Goal: Task Accomplishment & Management: Manage account settings

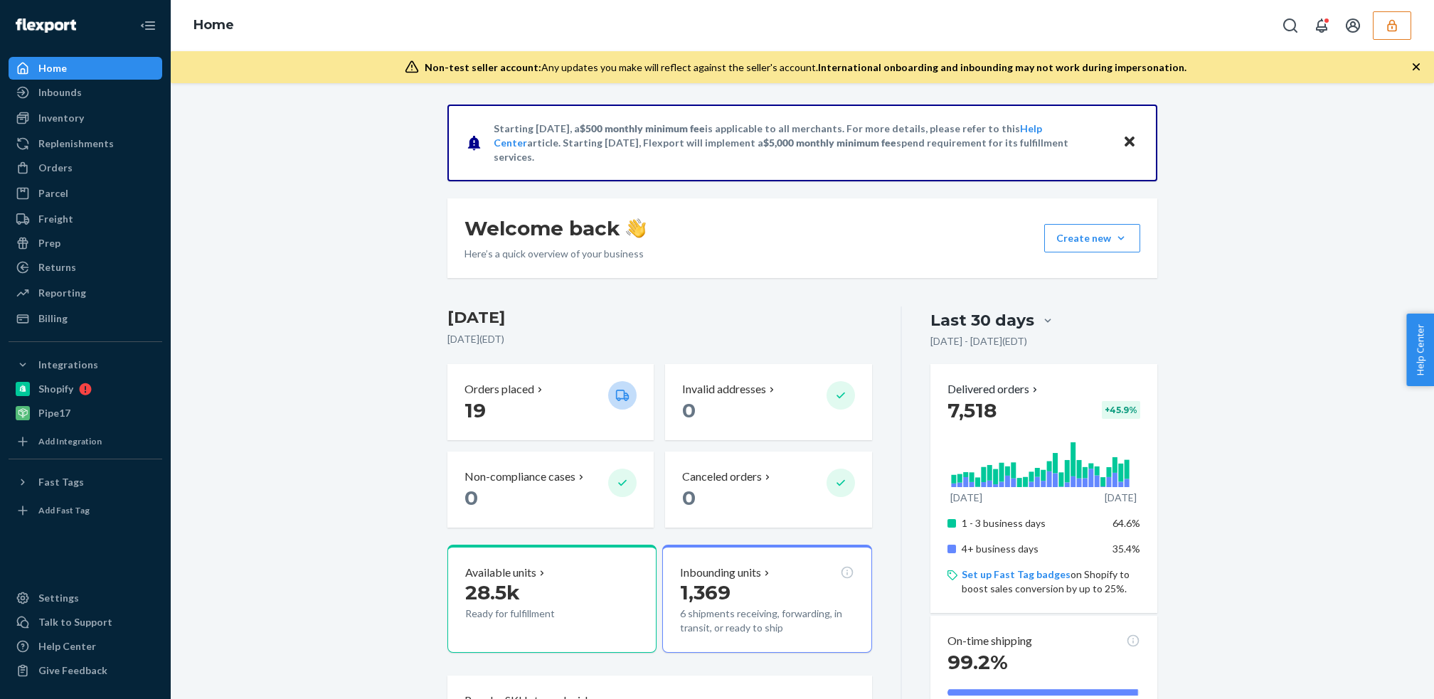
click at [1392, 28] on icon "button" at bounding box center [1391, 25] width 9 height 12
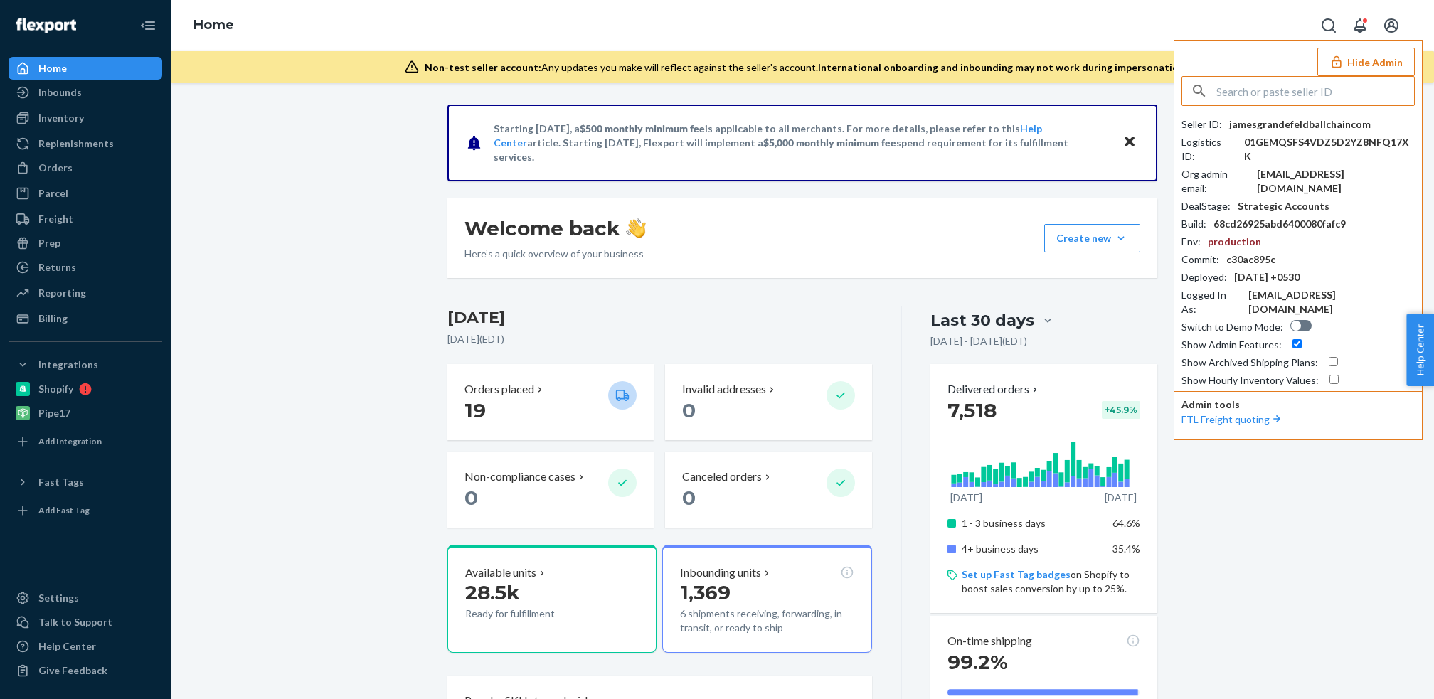
click at [1298, 92] on input "text" at bounding box center [1315, 91] width 198 height 28
type input "[PERSON_NAME]"
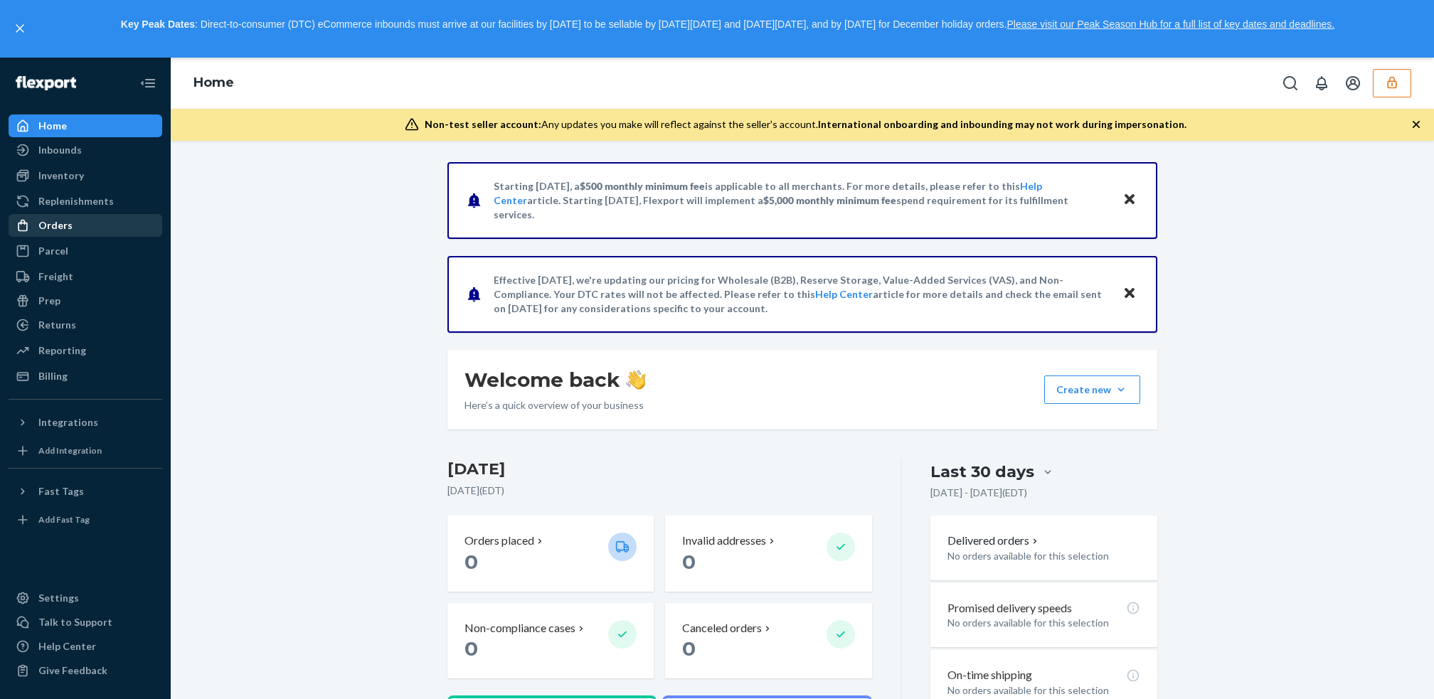
click at [65, 225] on div "Orders" at bounding box center [55, 225] width 34 height 14
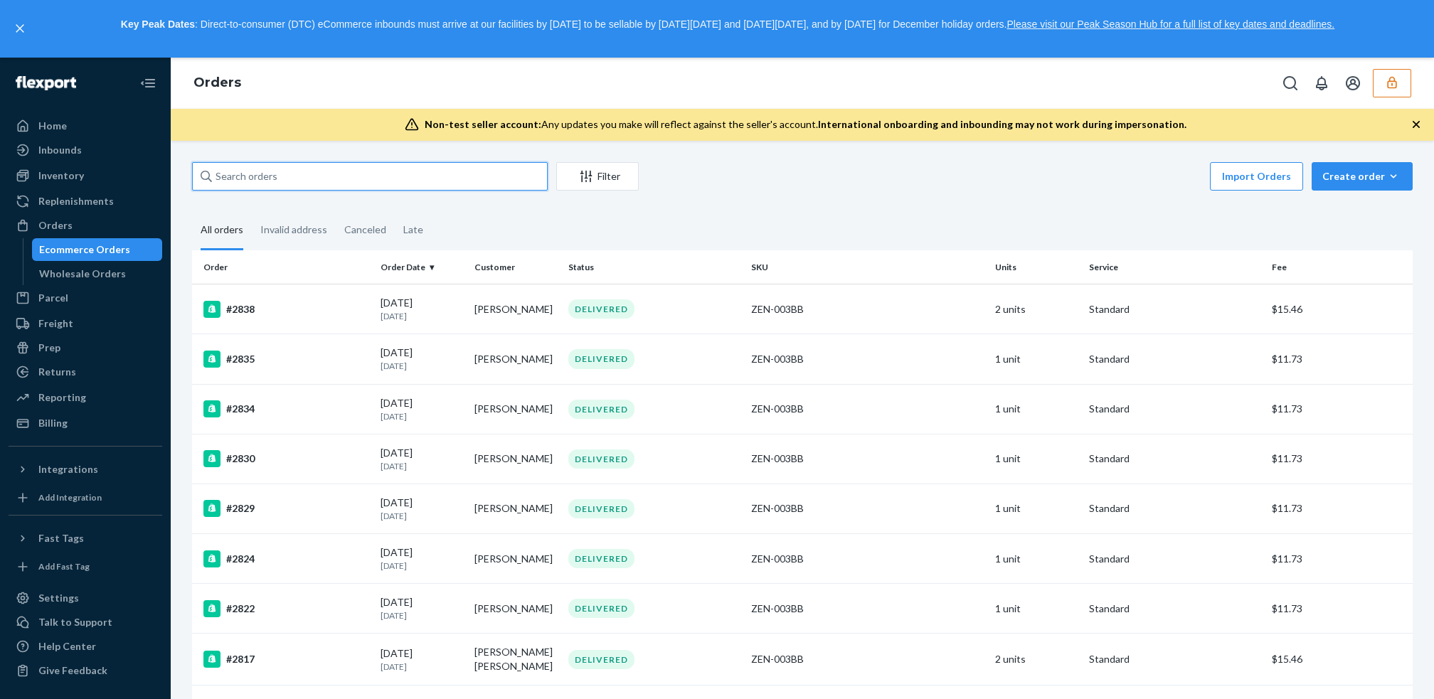
click at [356, 181] on input "text" at bounding box center [370, 176] width 356 height 28
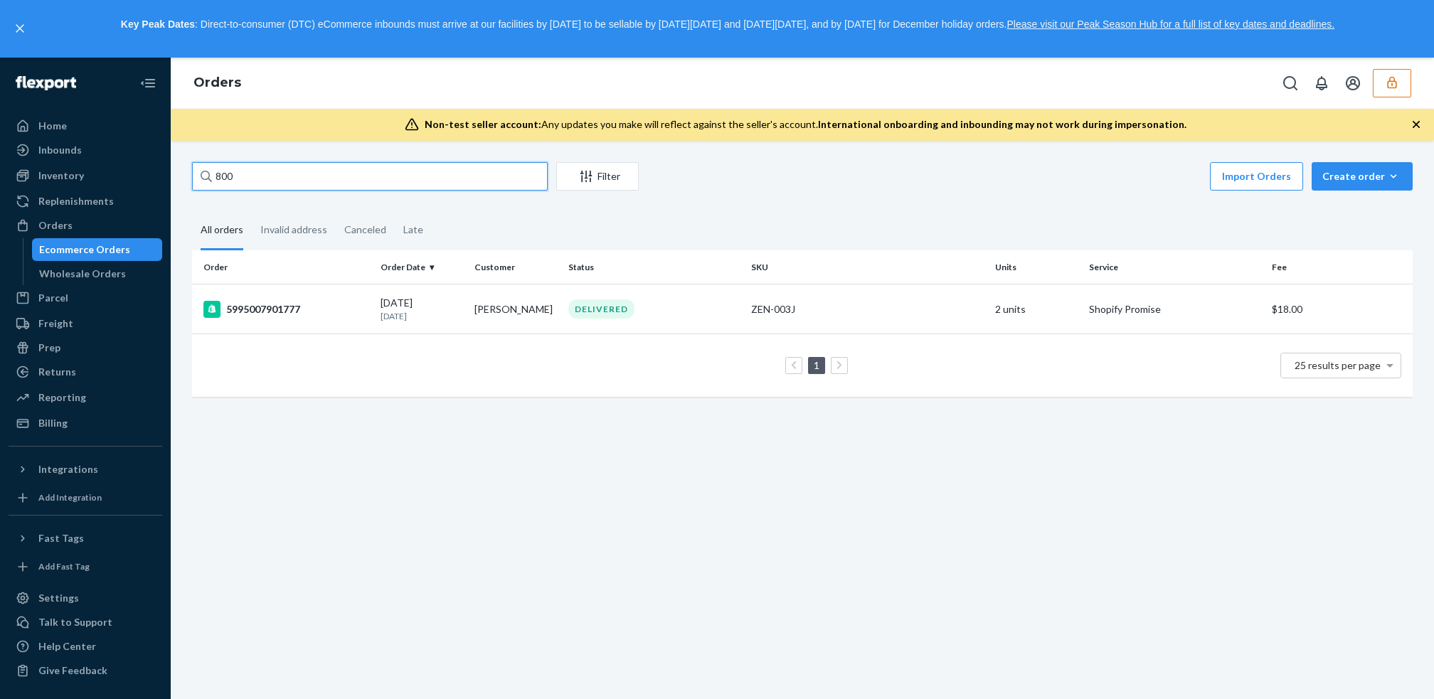
type input "800"
click at [1399, 88] on button "button" at bounding box center [1392, 83] width 38 height 28
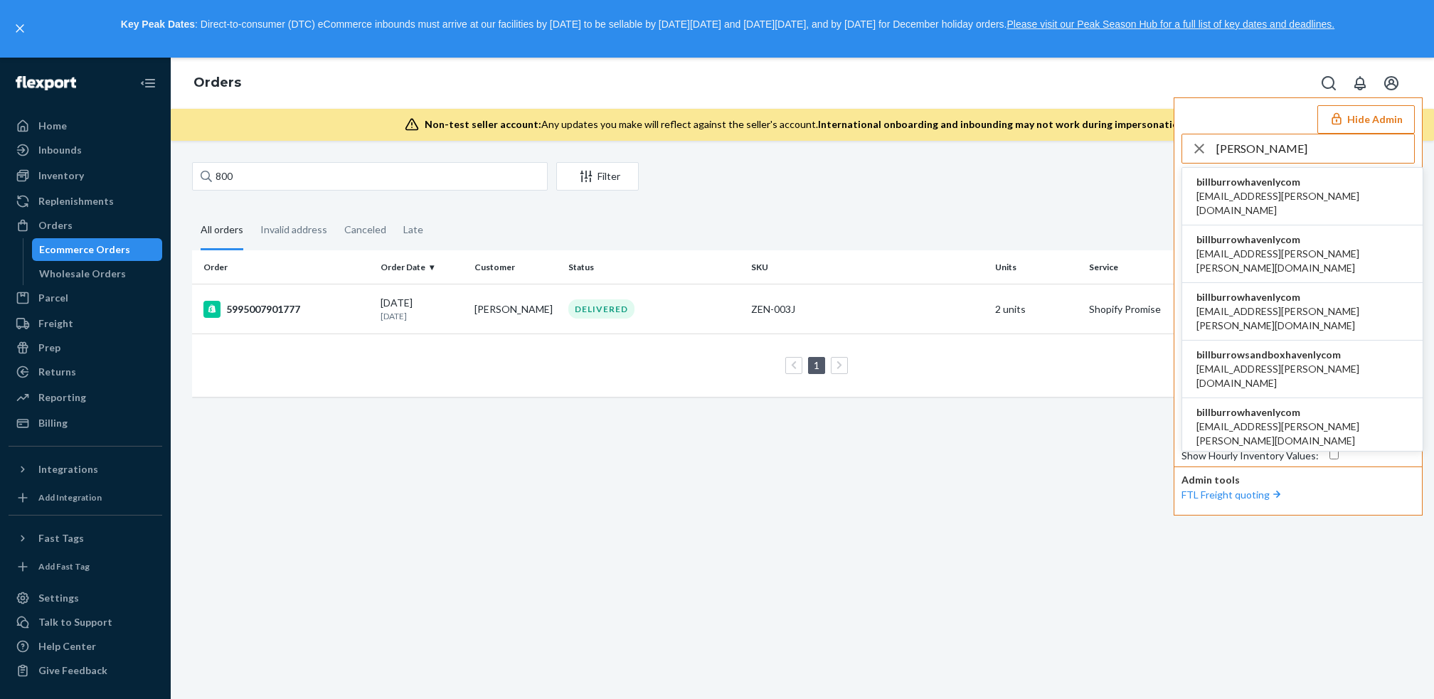
type input "[PERSON_NAME]"
click at [1290, 189] on span "[EMAIL_ADDRESS][PERSON_NAME][DOMAIN_NAME]" at bounding box center [1302, 203] width 212 height 28
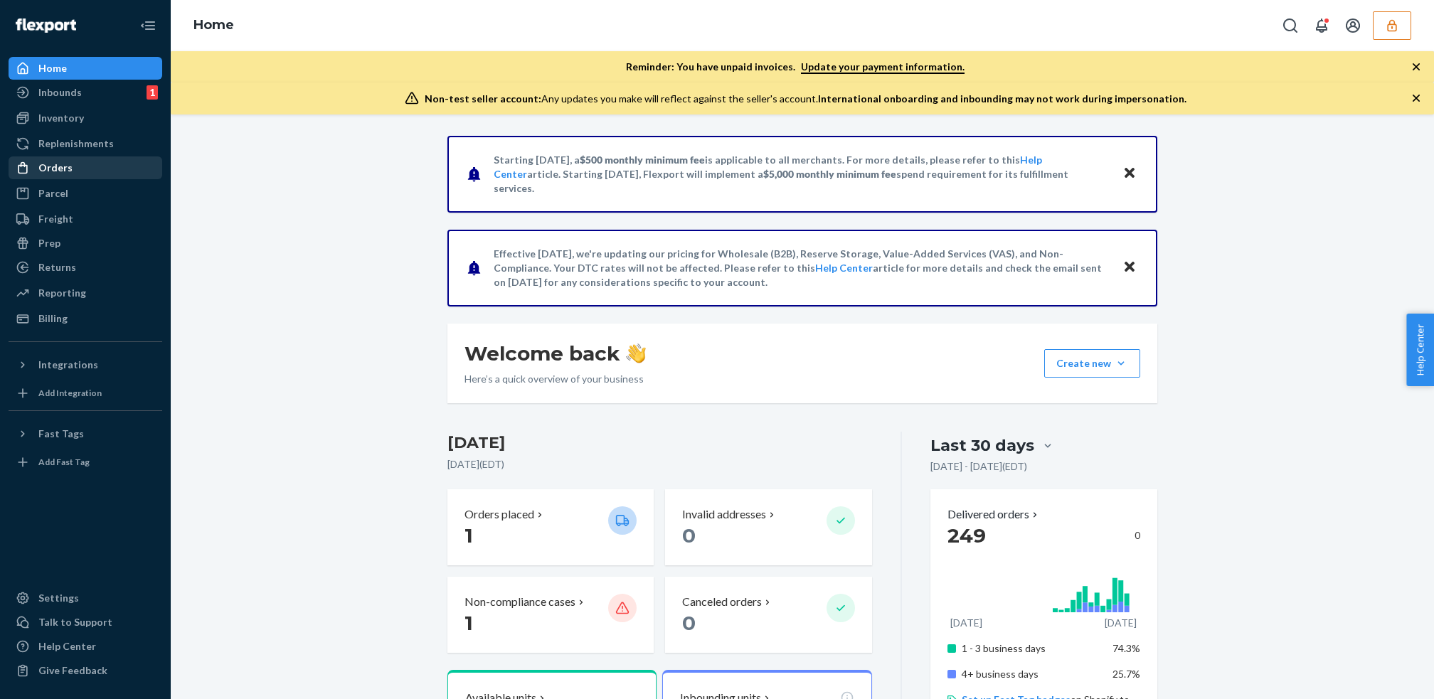
click at [73, 169] on div "Orders" at bounding box center [85, 168] width 151 height 20
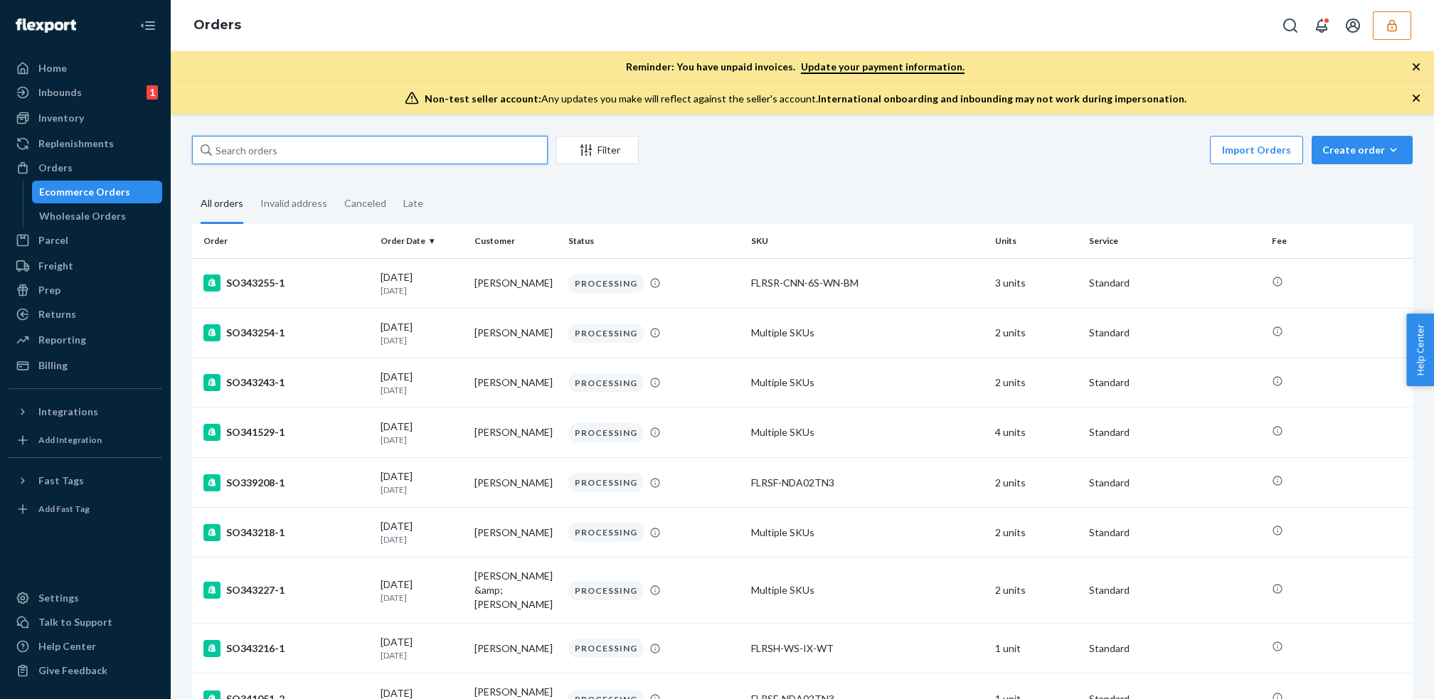
click at [433, 151] on input "text" at bounding box center [370, 150] width 356 height 28
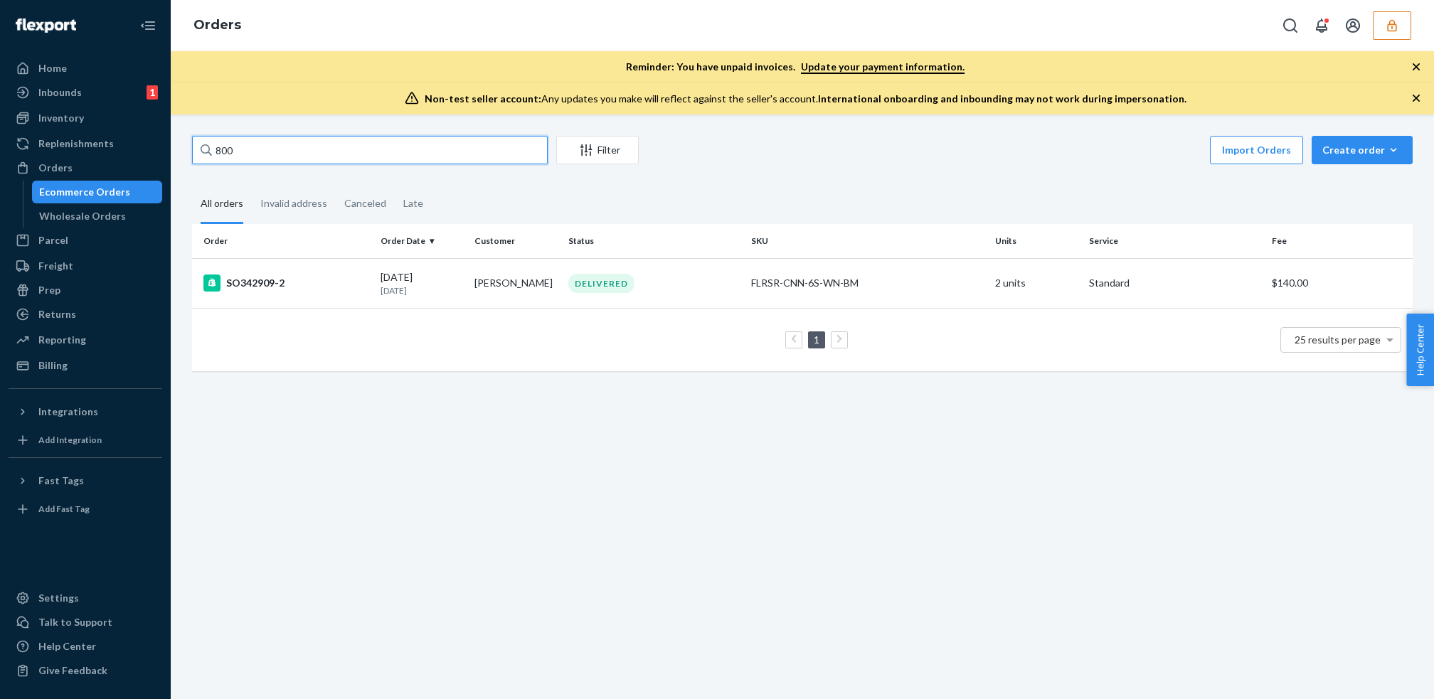
click at [261, 151] on input "800" at bounding box center [370, 150] width 356 height 28
type input "8"
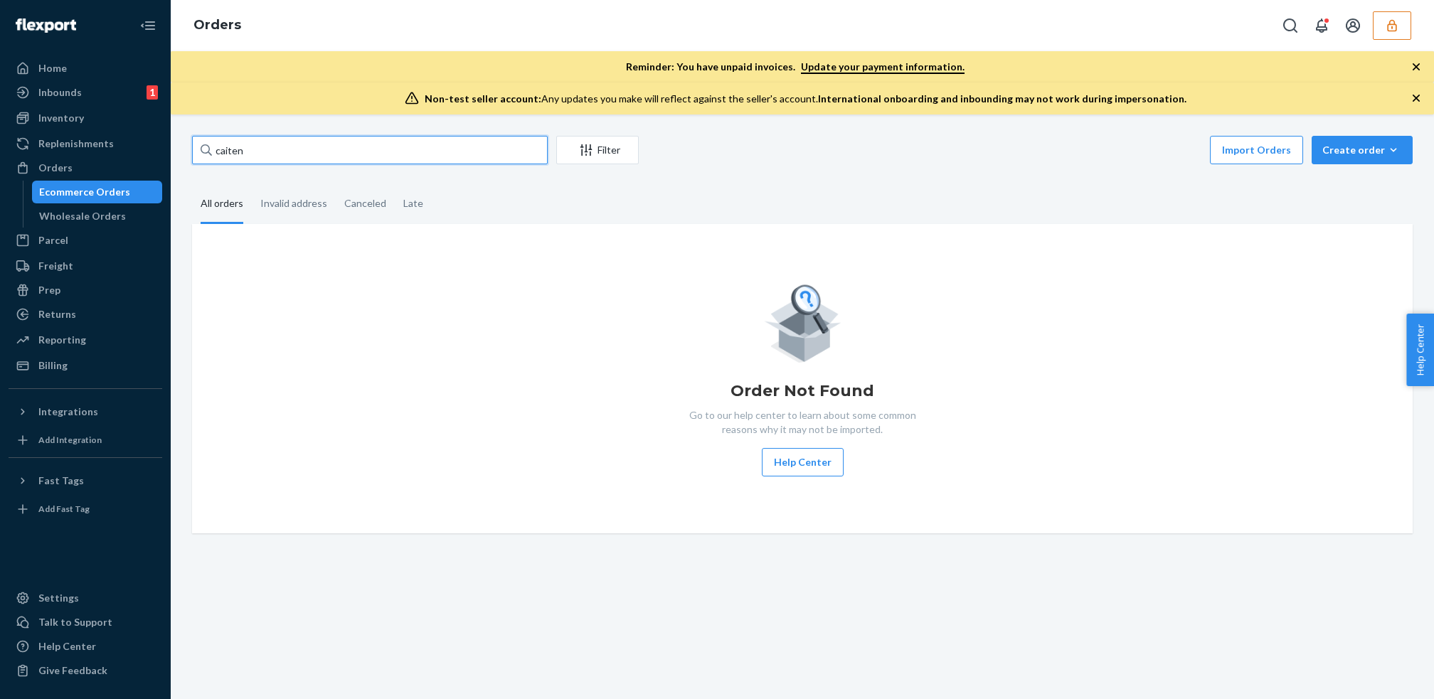
type input "caiten"
click at [1392, 26] on icon "button" at bounding box center [1392, 25] width 14 height 14
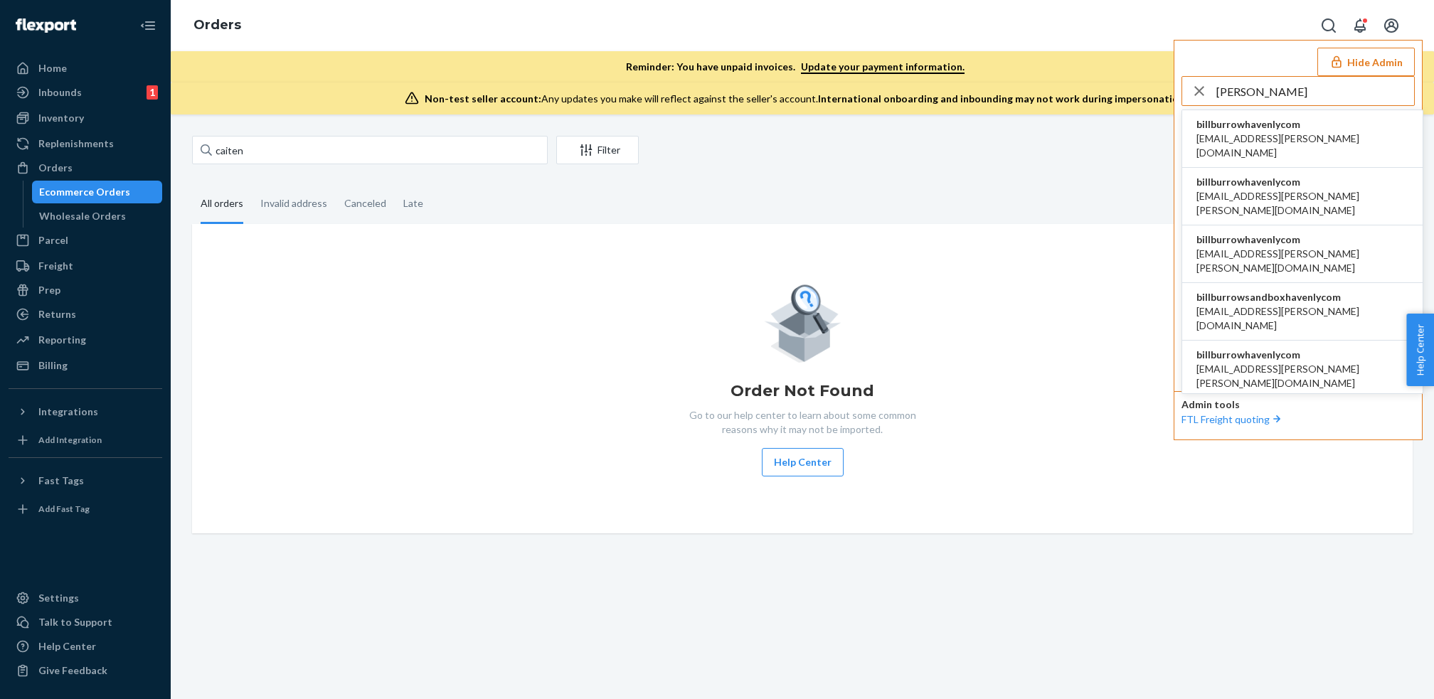
type input "[PERSON_NAME]"
click at [1266, 463] on span "billburrowhavenlycom" at bounding box center [1302, 470] width 212 height 14
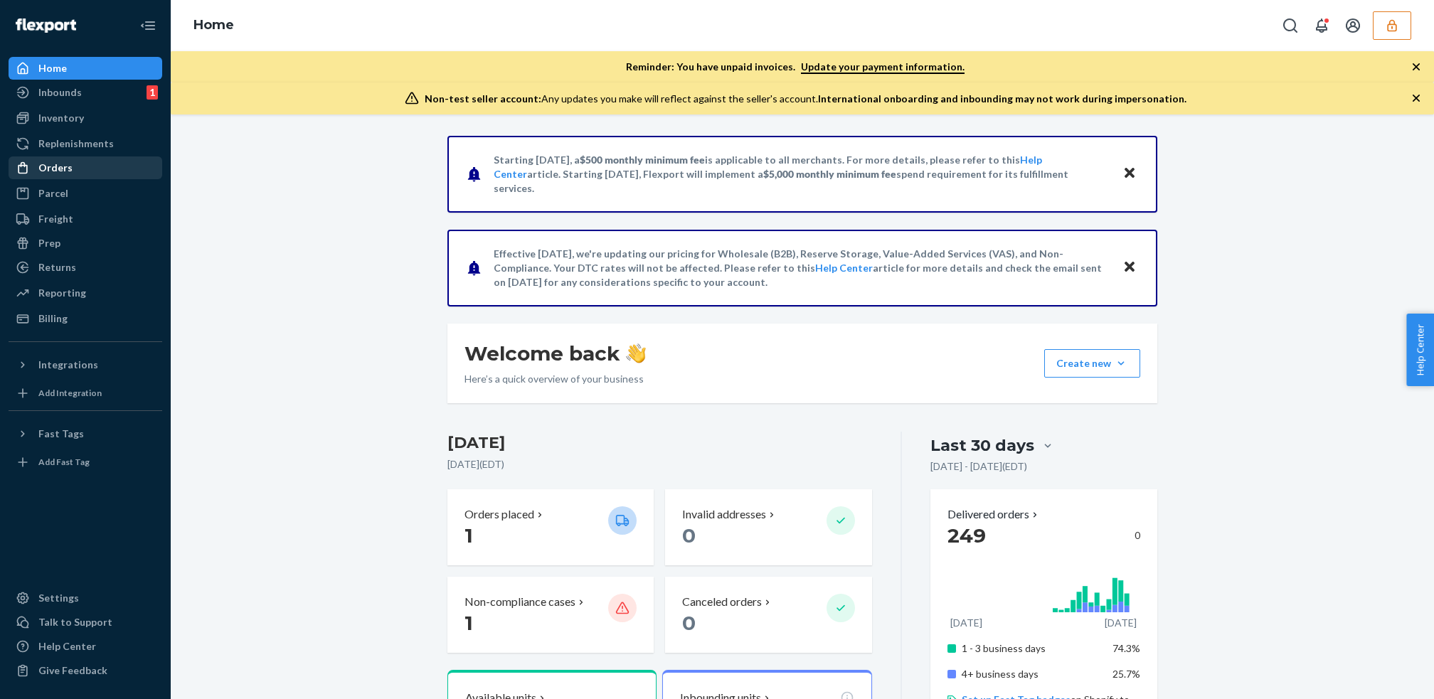
click at [74, 171] on div "Orders" at bounding box center [85, 168] width 151 height 20
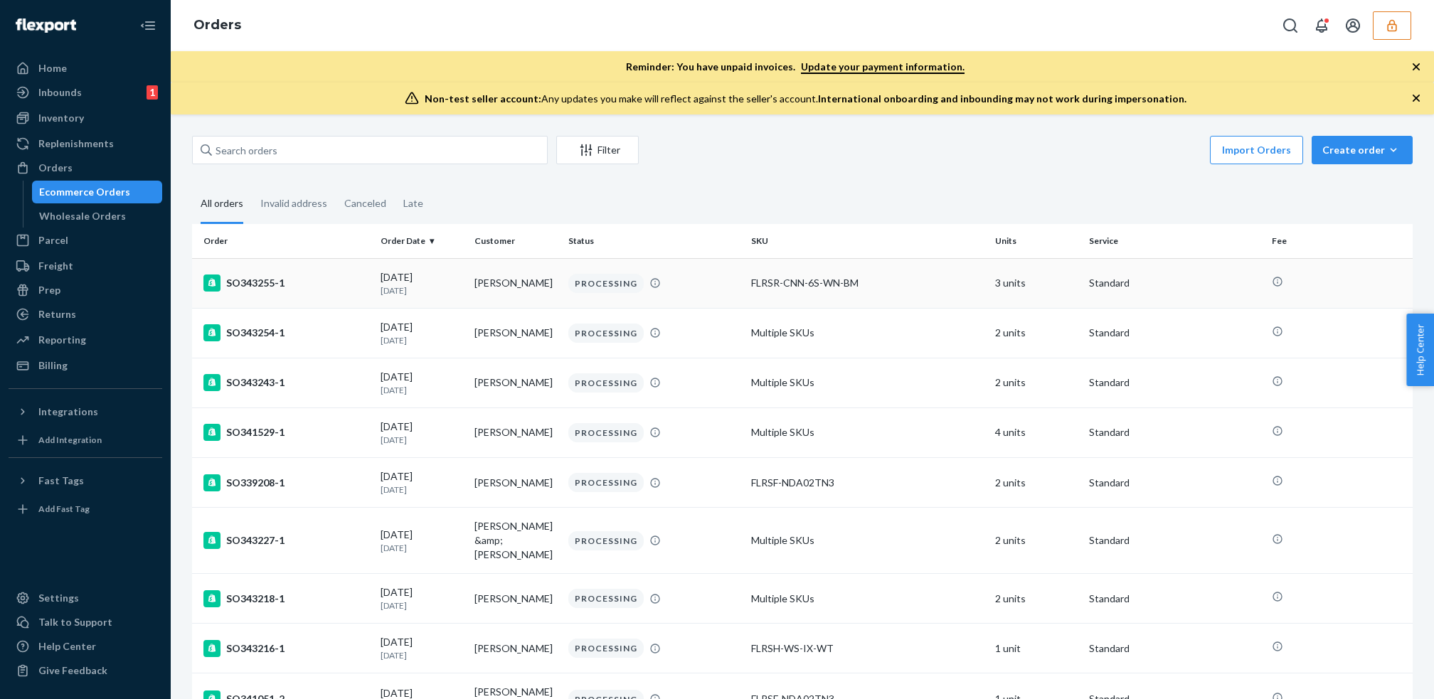
click at [452, 287] on p "[DATE]" at bounding box center [421, 290] width 82 height 12
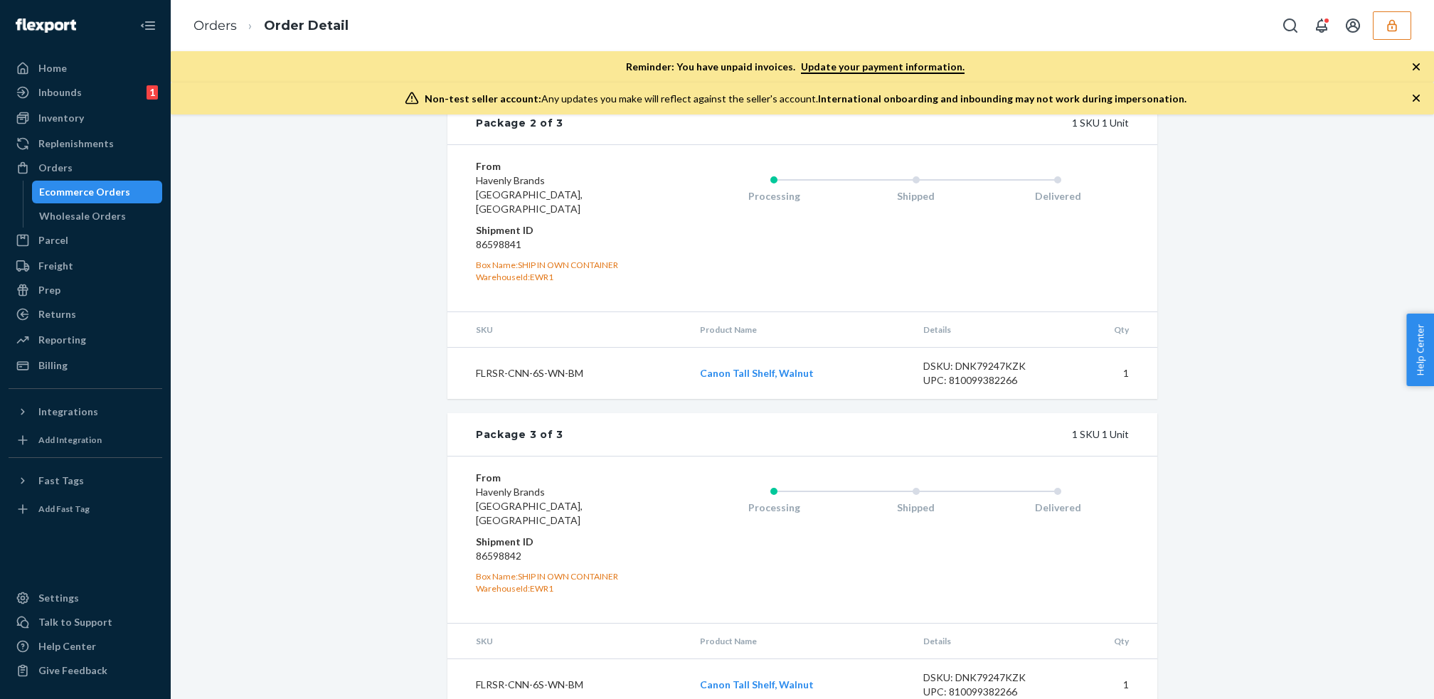
scroll to position [921, 0]
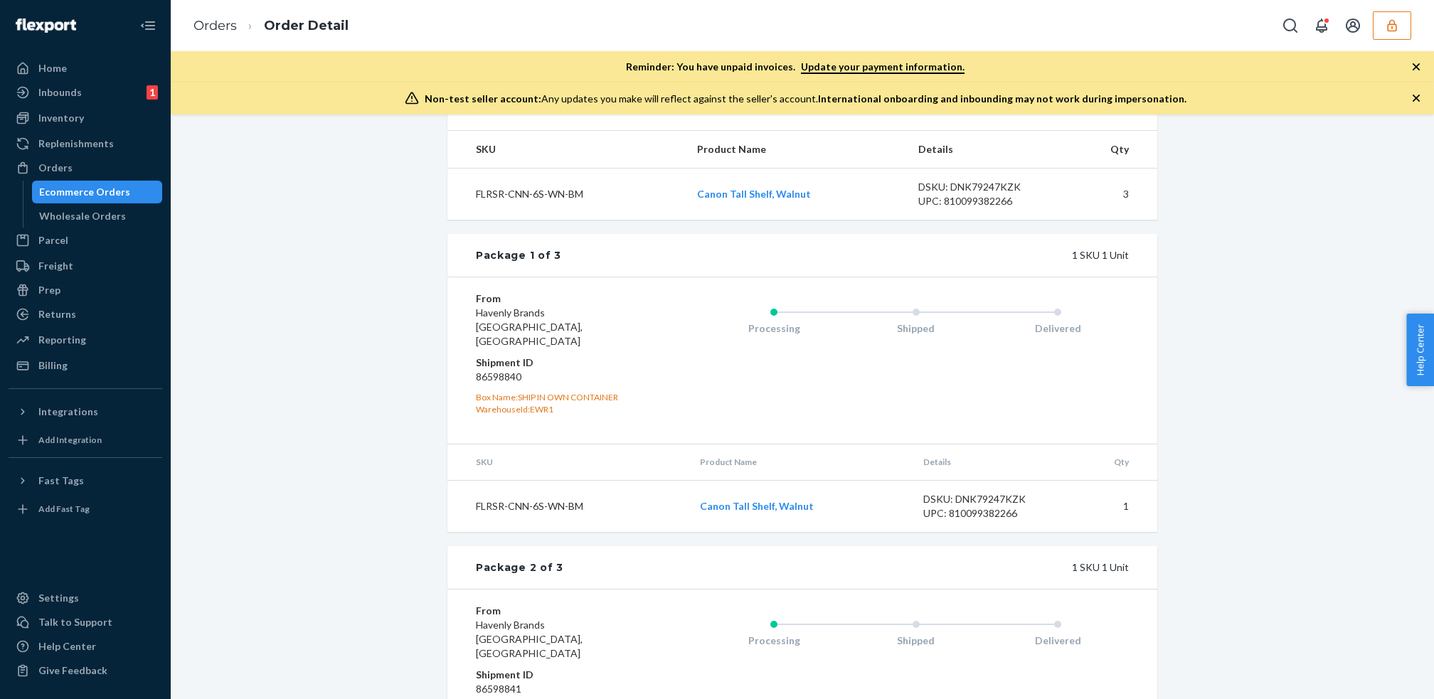
scroll to position [428, 0]
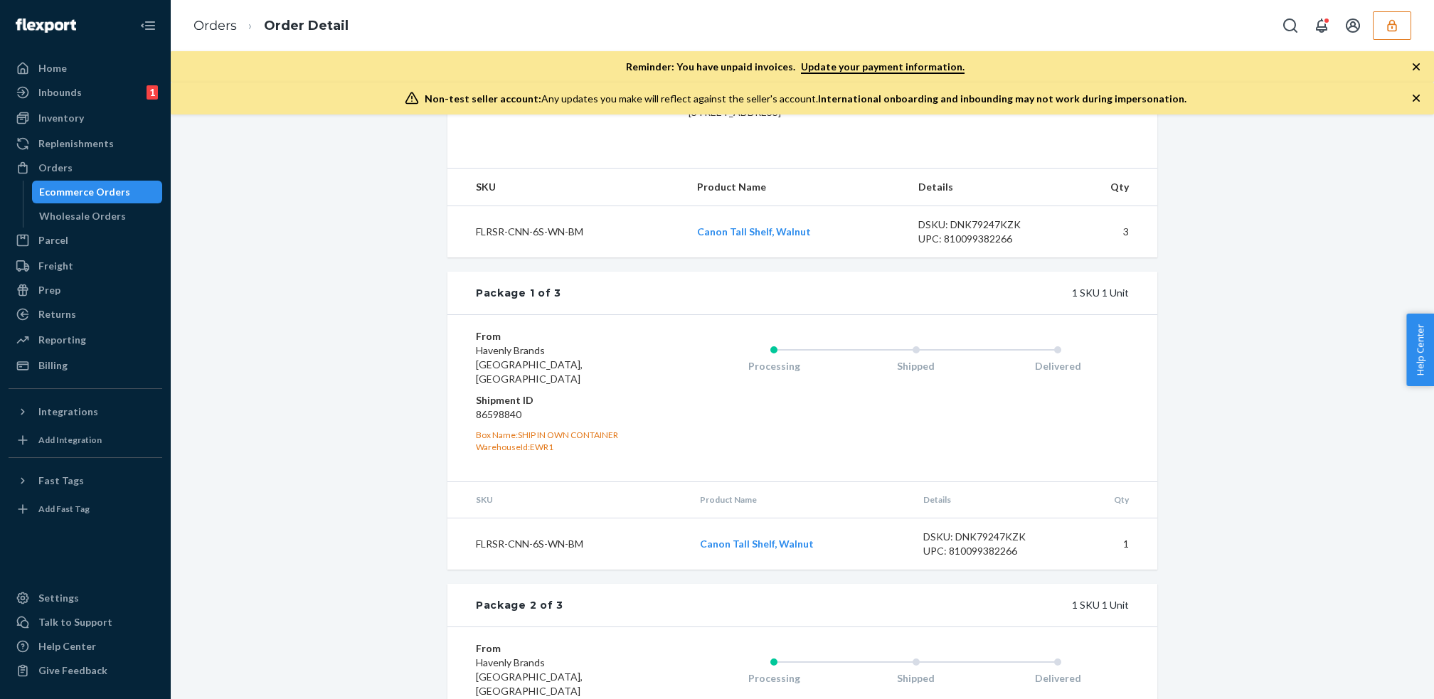
click at [1277, 509] on div "Shopify Order # SO343255-1 • Standard Cancel Order Duplicate Order Processing P…" at bounding box center [802, 459] width 1242 height 1502
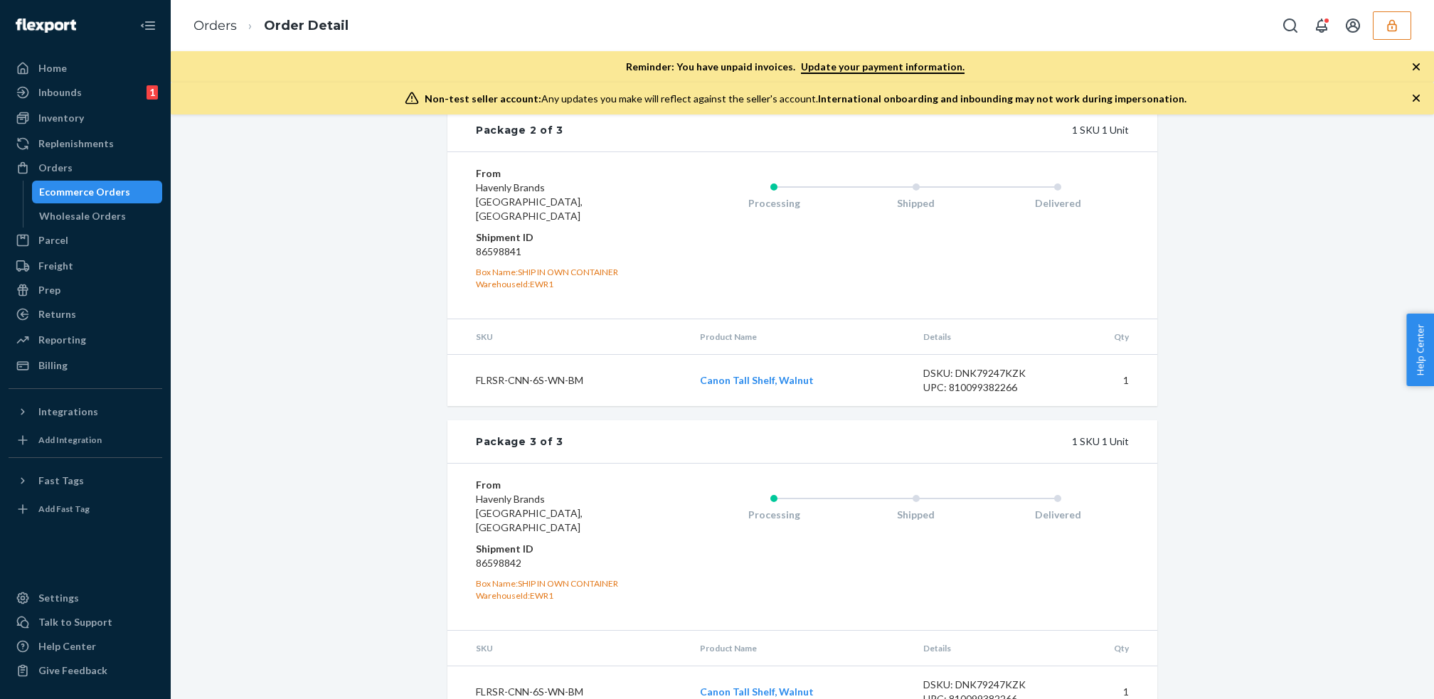
scroll to position [921, 0]
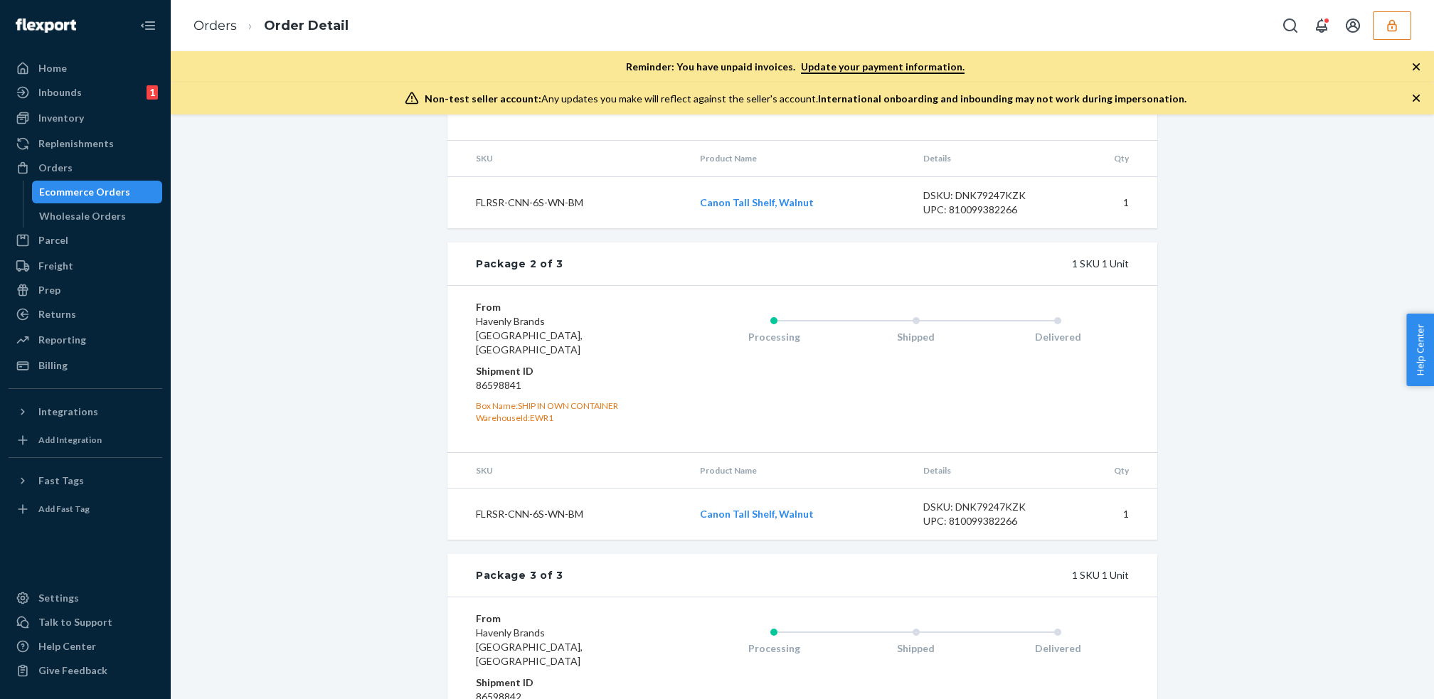
scroll to position [731, 0]
